Goal: Task Accomplishment & Management: Manage account settings

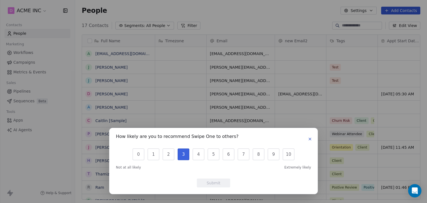
scroll to position [4, 4]
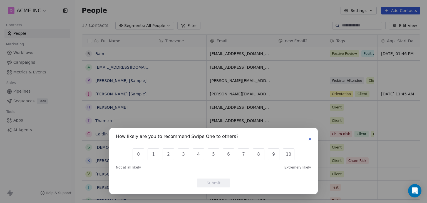
click at [311, 139] on icon "button" at bounding box center [310, 139] width 4 height 4
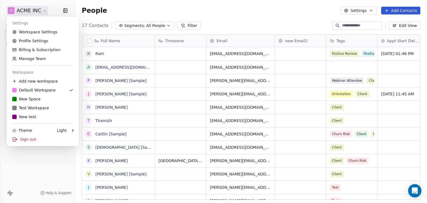
click at [36, 8] on html "D ACME INC Contacts People Marketing Workflows Campaigns Metrics & Events Sales…" at bounding box center [213, 101] width 427 height 203
click at [42, 32] on link "Workspace Settings" at bounding box center [43, 32] width 68 height 9
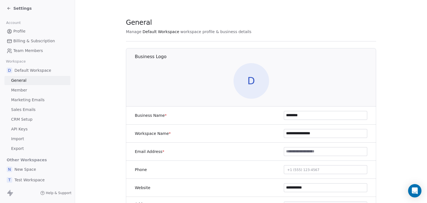
click at [35, 98] on span "Marketing Emails" at bounding box center [27, 100] width 33 height 6
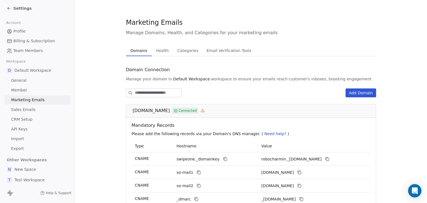
click at [185, 55] on button "Categories Categories" at bounding box center [187, 50] width 29 height 11
